Goal: Transaction & Acquisition: Purchase product/service

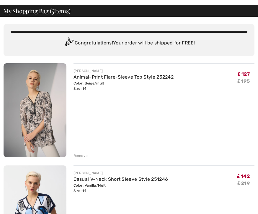
scroll to position [35, 0]
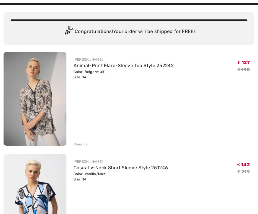
click at [81, 143] on div "Remove" at bounding box center [80, 144] width 14 height 5
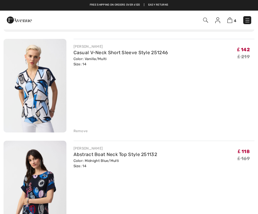
scroll to position [40, 0]
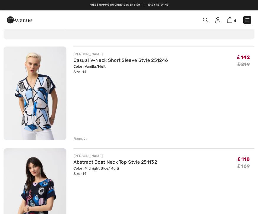
click at [83, 137] on div "Remove" at bounding box center [80, 139] width 14 height 5
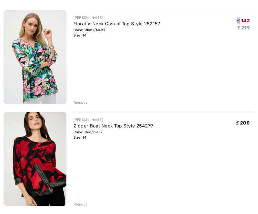
scroll to position [219, 0]
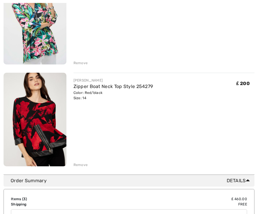
click at [78, 161] on div "Remove" at bounding box center [163, 164] width 181 height 6
click at [83, 163] on div "Remove" at bounding box center [80, 165] width 14 height 5
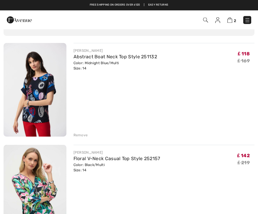
scroll to position [40, 0]
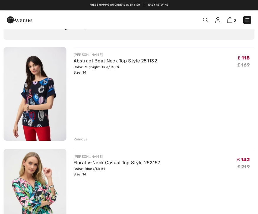
click at [82, 139] on div "Remove" at bounding box center [80, 139] width 14 height 5
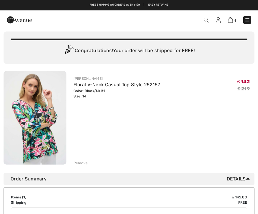
scroll to position [0, 0]
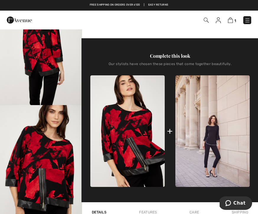
scroll to position [169, 0]
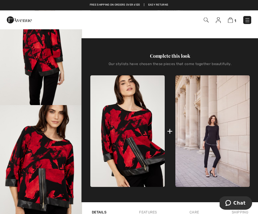
click at [248, 19] on img at bounding box center [247, 20] width 6 height 6
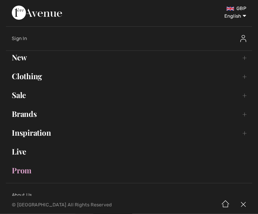
scroll to position [170, 0]
click at [24, 57] on link "New Toggle submenu" at bounding box center [129, 57] width 246 height 13
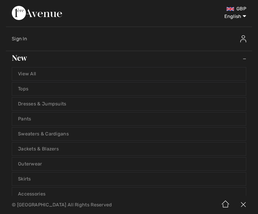
click at [196, 73] on link "View All" at bounding box center [129, 74] width 234 height 13
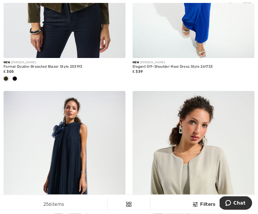
scroll to position [672, 0]
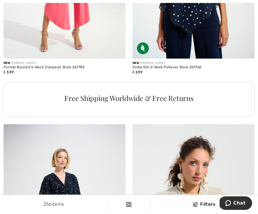
click at [250, 120] on div "Free Shipping Worldwide & Free Returns" at bounding box center [129, 103] width 258 height 43
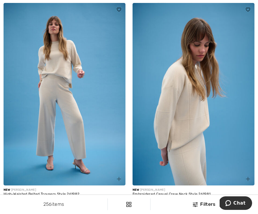
scroll to position [2206, 0]
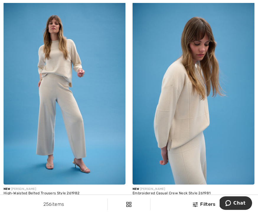
click at [236, 141] on img at bounding box center [193, 93] width 122 height 183
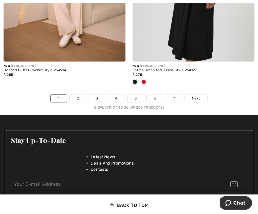
scroll to position [3910, 0]
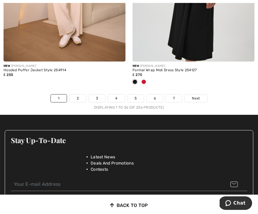
click at [199, 95] on link "Next" at bounding box center [196, 99] width 22 height 8
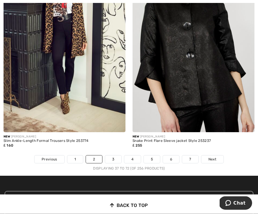
scroll to position [3839, 0]
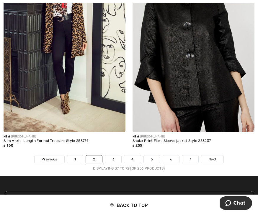
click at [117, 156] on link "3" at bounding box center [113, 160] width 16 height 8
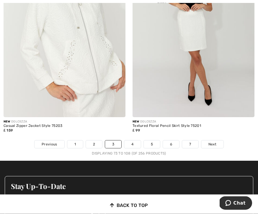
scroll to position [3883, 0]
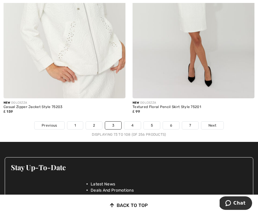
click at [216, 123] on span "Next" at bounding box center [212, 125] width 8 height 5
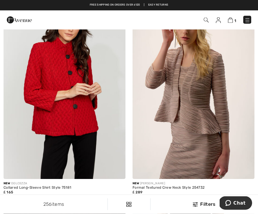
scroll to position [58, 0]
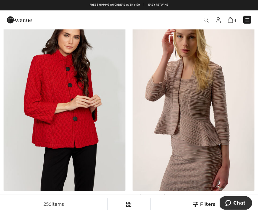
click at [89, 74] on img at bounding box center [65, 100] width 122 height 183
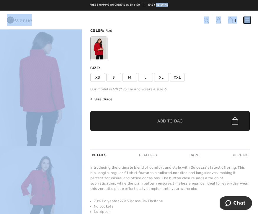
scroll to position [32, 0]
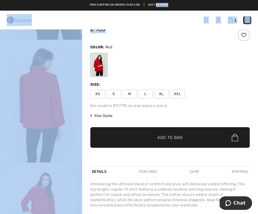
click at [60, 100] on img "3 / 4" at bounding box center [41, 101] width 82 height 123
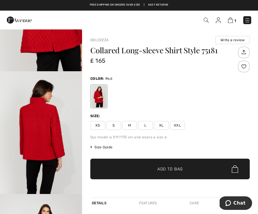
scroll to position [32, 0]
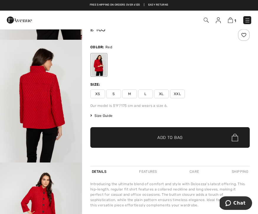
click at [106, 115] on span "Size Guide" at bounding box center [101, 115] width 22 height 5
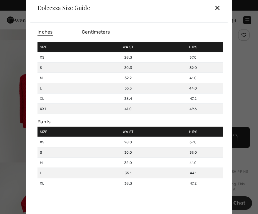
scroll to position [0, 0]
click at [220, 4] on div "✕" at bounding box center [217, 7] width 6 height 12
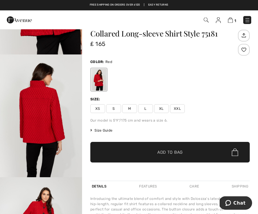
scroll to position [18, 0]
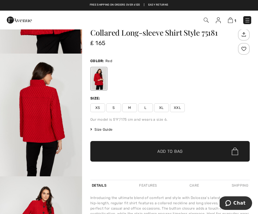
click at [101, 132] on span "Size Guide" at bounding box center [101, 129] width 22 height 5
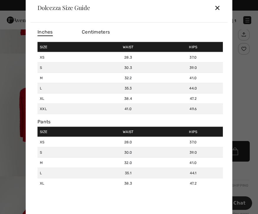
click at [108, 124] on div "Pants" at bounding box center [129, 122] width 185 height 6
click at [99, 35] on span "Centimeters" at bounding box center [96, 32] width 28 height 6
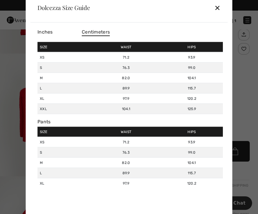
click at [220, 14] on div "✕" at bounding box center [217, 7] width 6 height 12
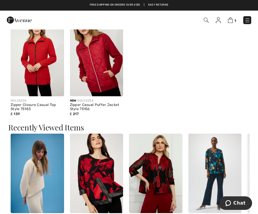
scroll to position [447, 0]
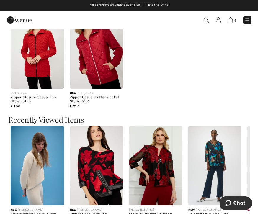
click at [243, 117] on h3 "Recently Viewed Items" at bounding box center [128, 120] width 241 height 8
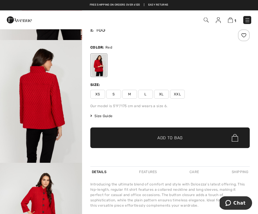
scroll to position [0, 0]
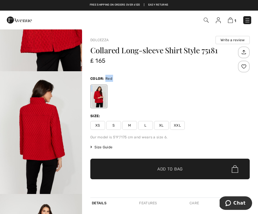
click at [239, 117] on div "Size:" at bounding box center [169, 116] width 159 height 5
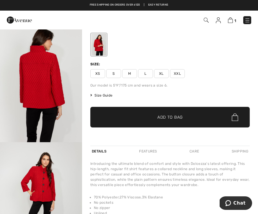
scroll to position [62, 0]
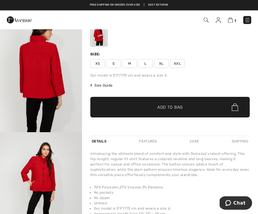
click at [129, 63] on span "M" at bounding box center [129, 64] width 15 height 9
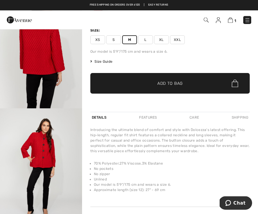
scroll to position [86, 0]
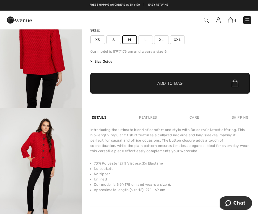
click at [196, 82] on span "✔ Added to Bag Add to Bag" at bounding box center [169, 83] width 159 height 21
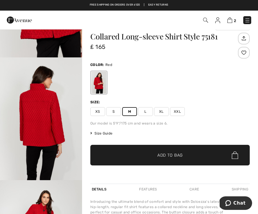
scroll to position [0, 0]
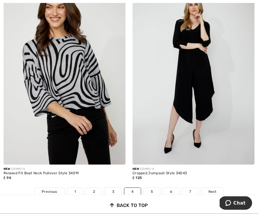
scroll to position [3807, 0]
click at [152, 191] on link "5" at bounding box center [152, 192] width 16 height 8
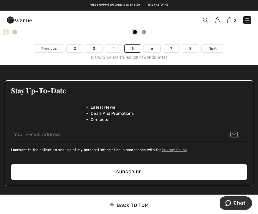
scroll to position [3958, 0]
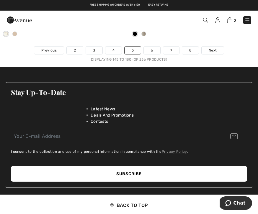
click at [153, 47] on link "6" at bounding box center [152, 51] width 16 height 8
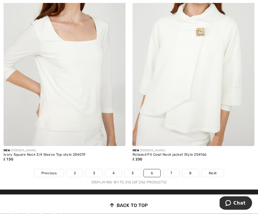
scroll to position [3816, 0]
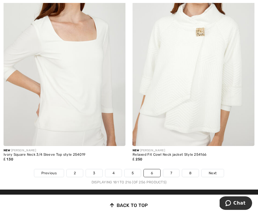
click at [173, 171] on link "7" at bounding box center [171, 174] width 16 height 8
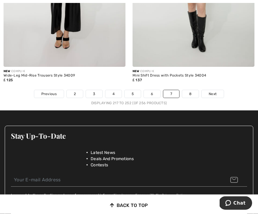
scroll to position [3866, 0]
click at [190, 92] on link "8" at bounding box center [190, 94] width 17 height 8
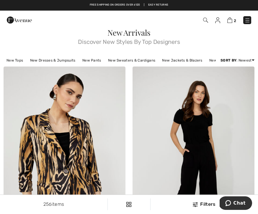
click at [19, 59] on link "New Tops" at bounding box center [15, 61] width 22 height 8
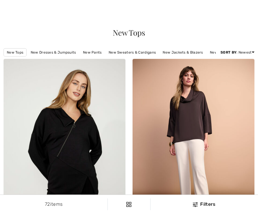
checkbox input "true"
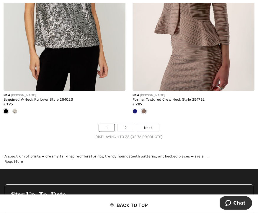
scroll to position [3883, 0]
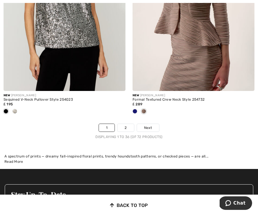
click at [150, 125] on span "Next" at bounding box center [148, 127] width 8 height 5
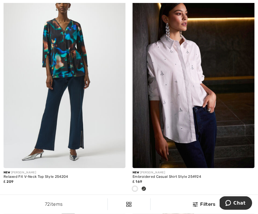
scroll to position [1390, 0]
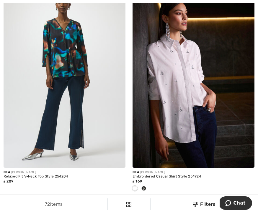
click at [89, 97] on img at bounding box center [65, 76] width 122 height 183
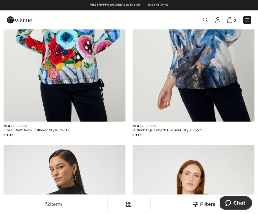
scroll to position [1848, 0]
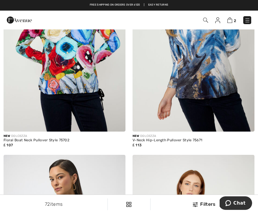
click at [209, 61] on img at bounding box center [193, 40] width 122 height 183
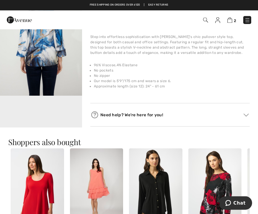
scroll to position [178, 0]
click at [51, 57] on img "2 / 4" at bounding box center [41, 34] width 82 height 123
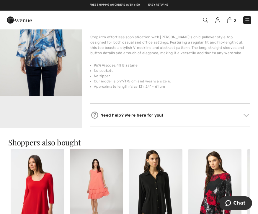
click at [55, 108] on video "Your browser does not support the video tag." at bounding box center [41, 116] width 82 height 41
click at [63, 113] on video "Your browser does not support the video tag." at bounding box center [41, 116] width 82 height 41
click at [54, 116] on video "Your browser does not support the video tag." at bounding box center [41, 116] width 82 height 41
click at [51, 114] on video "Your browser does not support the video tag." at bounding box center [41, 116] width 82 height 41
click at [54, 116] on video "Your browser does not support the video tag." at bounding box center [41, 116] width 82 height 41
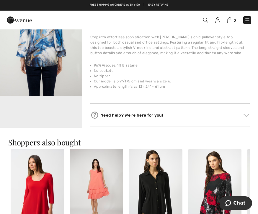
click at [58, 112] on video "Your browser does not support the video tag." at bounding box center [41, 116] width 82 height 41
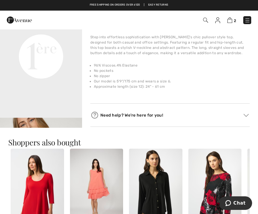
scroll to position [102, 0]
click at [57, 35] on video "Your browser does not support the video tag." at bounding box center [41, 14] width 82 height 41
click at [53, 35] on video "Your browser does not support the video tag." at bounding box center [41, 14] width 82 height 41
click at [66, 35] on video "Your browser does not support the video tag." at bounding box center [41, 14] width 82 height 41
click at [44, 35] on video "Your browser does not support the video tag." at bounding box center [41, 14] width 82 height 41
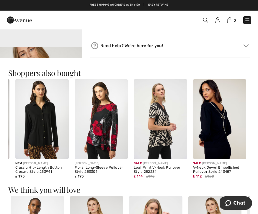
scroll to position [0, 114]
click at [103, 124] on img at bounding box center [101, 119] width 53 height 80
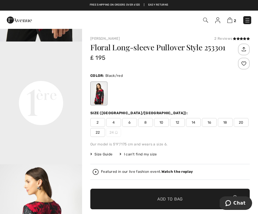
scroll to position [234, 0]
click at [173, 23] on span "2" at bounding box center [181, 20] width 139 height 8
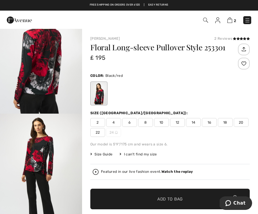
scroll to position [427, 0]
click at [57, 83] on img "3 / 5" at bounding box center [41, 52] width 82 height 123
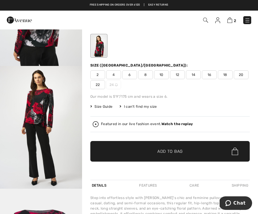
scroll to position [16, 0]
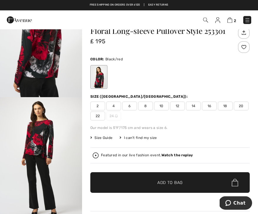
click at [108, 136] on span "Size Guide" at bounding box center [101, 138] width 22 height 5
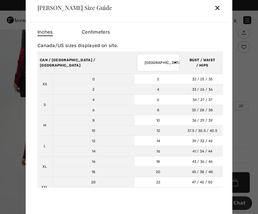
click at [139, 61] on select "AUSTRALIA UK France Germany Spain Italy Japan" at bounding box center [158, 63] width 42 height 18
select select "uk"
click at [219, 7] on div "✕" at bounding box center [217, 7] width 6 height 12
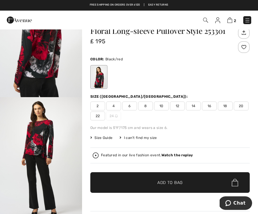
click at [194, 106] on span "14" at bounding box center [193, 106] width 15 height 9
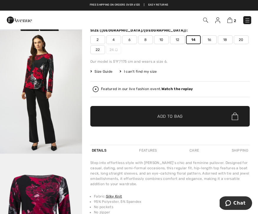
scroll to position [73, 0]
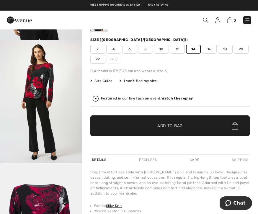
click at [184, 123] on span "✔ Added to Bag Add to Bag" at bounding box center [169, 126] width 159 height 21
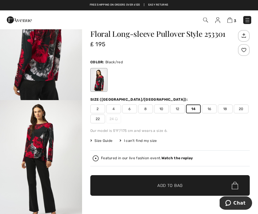
scroll to position [0, 0]
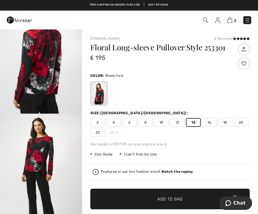
click at [231, 20] on img at bounding box center [229, 20] width 5 height 6
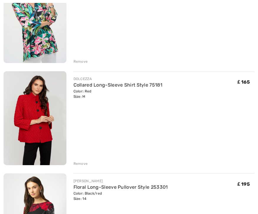
scroll to position [122, 0]
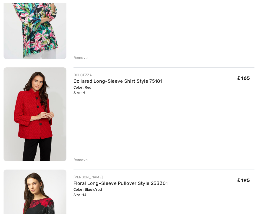
click at [43, 111] on img at bounding box center [35, 115] width 63 height 94
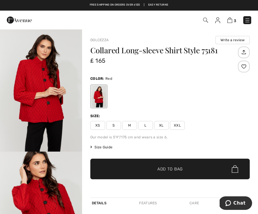
click at [147, 128] on span "L" at bounding box center [145, 125] width 15 height 9
click at [178, 167] on span "Add to Bag" at bounding box center [169, 169] width 25 height 6
click at [232, 18] on img at bounding box center [229, 20] width 5 height 6
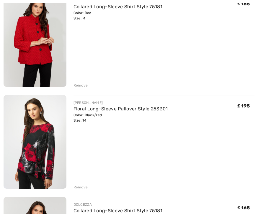
scroll to position [196, 0]
click at [82, 85] on div "Remove" at bounding box center [80, 85] width 14 height 5
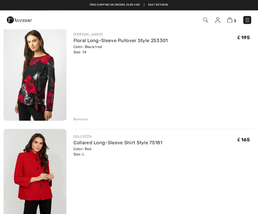
scroll to position [157, 0]
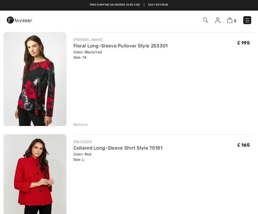
click at [84, 121] on div "Remove" at bounding box center [163, 124] width 181 height 6
click at [83, 123] on div "Remove" at bounding box center [80, 124] width 14 height 5
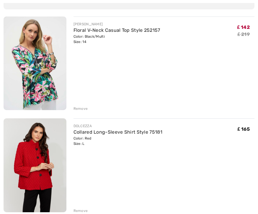
scroll to position [94, 0]
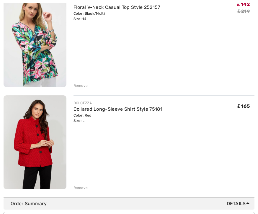
click at [81, 188] on div "Remove" at bounding box center [80, 188] width 14 height 5
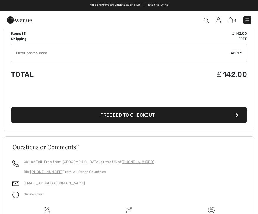
scroll to position [173, 0]
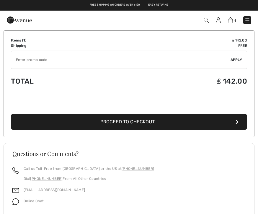
click at [132, 120] on span "Proceed to Checkout" at bounding box center [127, 122] width 54 height 6
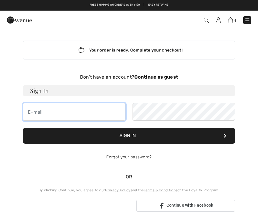
click at [86, 111] on input "email" at bounding box center [74, 112] width 102 height 18
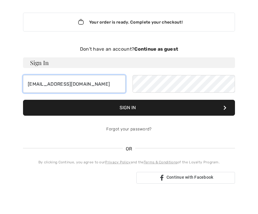
type input "[EMAIL_ADDRESS][DOMAIN_NAME]"
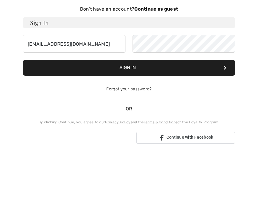
click at [161, 74] on strong "Continue as guest" at bounding box center [156, 77] width 44 height 6
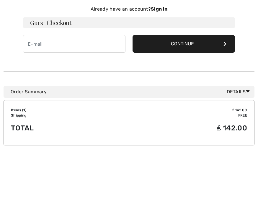
scroll to position [68, 0]
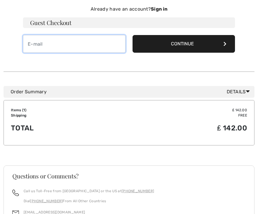
click at [72, 41] on input "email" at bounding box center [74, 44] width 102 height 18
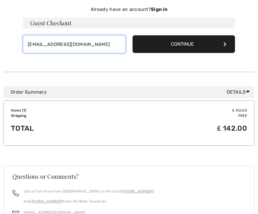
type input "[EMAIL_ADDRESS][DOMAIN_NAME]"
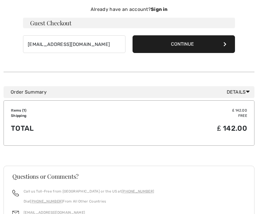
click at [196, 42] on button "Continue" at bounding box center [183, 44] width 102 height 18
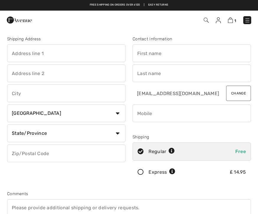
click at [117, 113] on select "Country [GEOGRAPHIC_DATA] [GEOGRAPHIC_DATA] [GEOGRAPHIC_DATA] [GEOGRAPHIC_DATA]…" at bounding box center [66, 114] width 118 height 18
click at [117, 114] on select "Country [GEOGRAPHIC_DATA] [GEOGRAPHIC_DATA] [GEOGRAPHIC_DATA] [GEOGRAPHIC_DATA]…" at bounding box center [66, 114] width 118 height 18
select select "GB"
